Goal: Find contact information: Find contact information

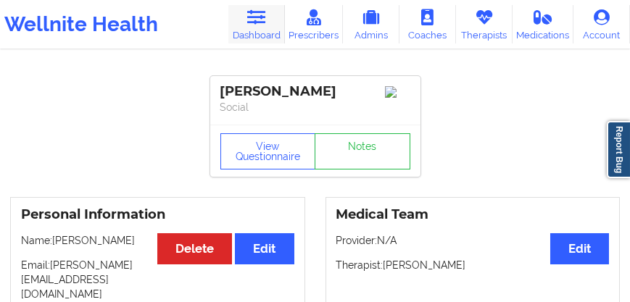
click at [249, 20] on icon at bounding box center [256, 17] width 19 height 16
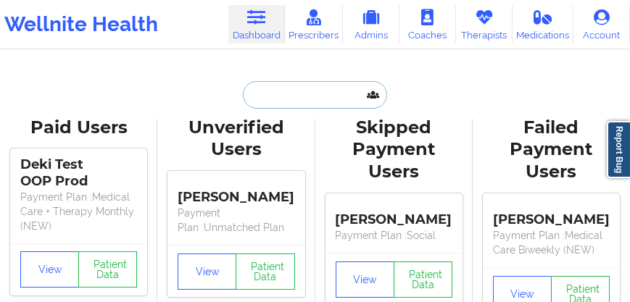
click at [285, 90] on input "text" at bounding box center [315, 95] width 144 height 28
paste input "[PERSON_NAME]"
type input "[PERSON_NAME]"
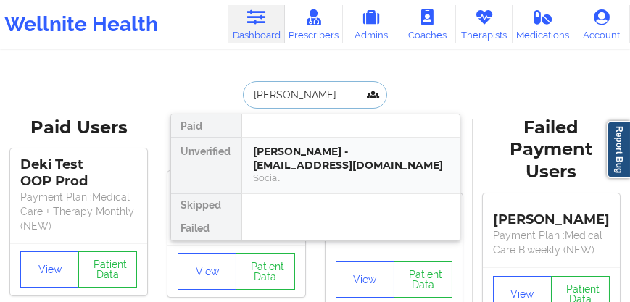
click at [291, 166] on div "[PERSON_NAME] - [EMAIL_ADDRESS][DOMAIN_NAME]" at bounding box center [351, 158] width 194 height 27
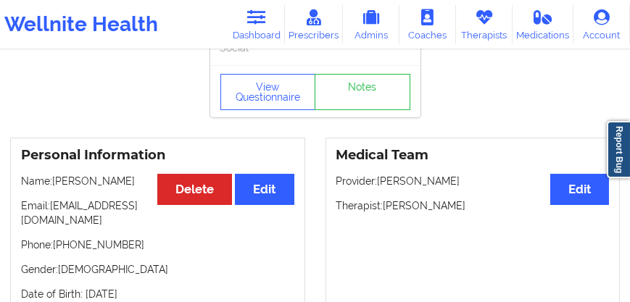
scroll to position [124, 0]
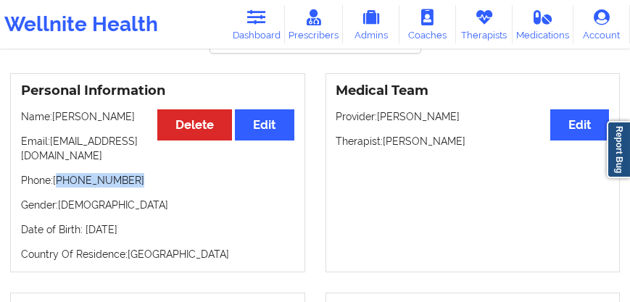
drag, startPoint x: 136, startPoint y: 189, endPoint x: 60, endPoint y: 190, distance: 75.4
click at [60, 188] on p "Phone: [PHONE_NUMBER]" at bounding box center [157, 180] width 273 height 15
copy p "[PHONE_NUMBER]"
